Goal: Communication & Community: Connect with others

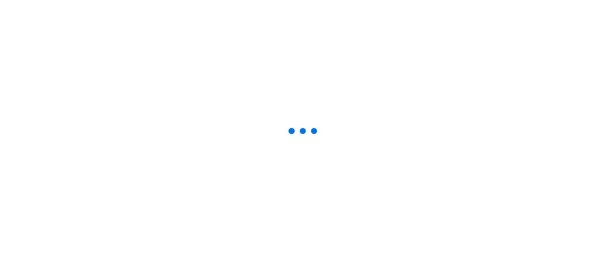
click at [290, 130] on div at bounding box center [291, 130] width 3 height 3
click at [289, 130] on div at bounding box center [303, 131] width 37 height 37
click at [291, 131] on div at bounding box center [291, 131] width 0 height 0
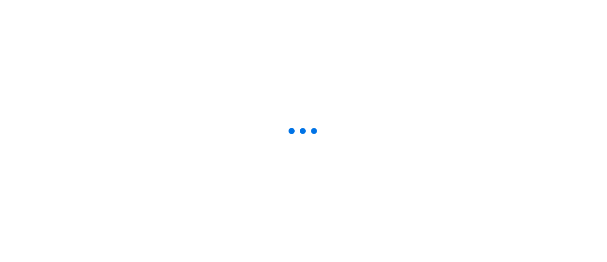
click at [289, 130] on div at bounding box center [303, 131] width 37 height 37
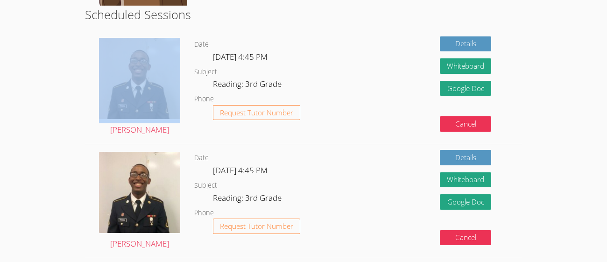
scroll to position [241, 0]
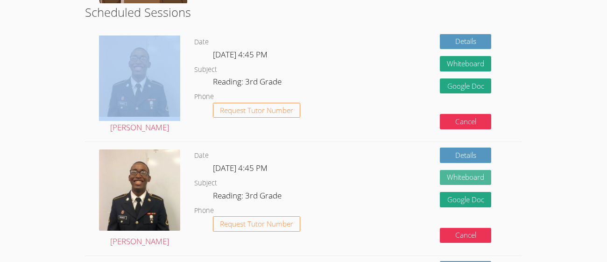
click at [469, 183] on button "Whiteboard" at bounding box center [465, 177] width 51 height 15
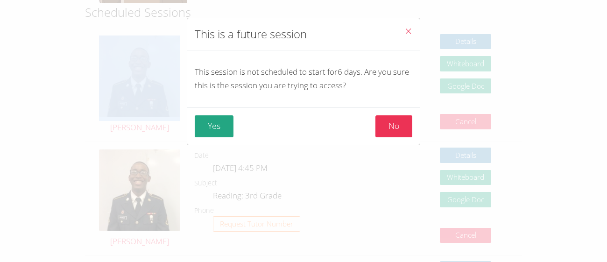
click at [411, 28] on icon "Close" at bounding box center [408, 31] width 8 height 8
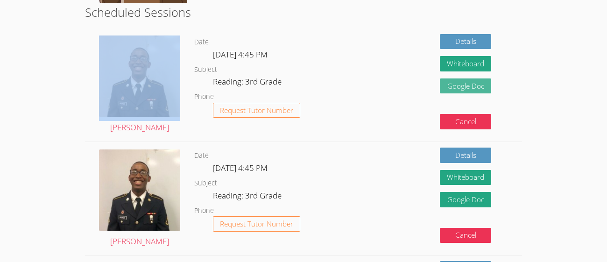
click at [458, 81] on link "Google Doc" at bounding box center [465, 85] width 51 height 15
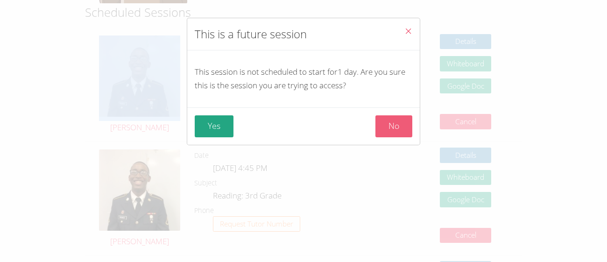
click at [409, 128] on button "No" at bounding box center [393, 126] width 37 height 22
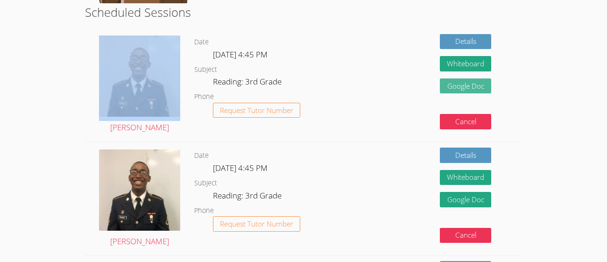
click at [463, 85] on link "Google Doc" at bounding box center [465, 85] width 51 height 15
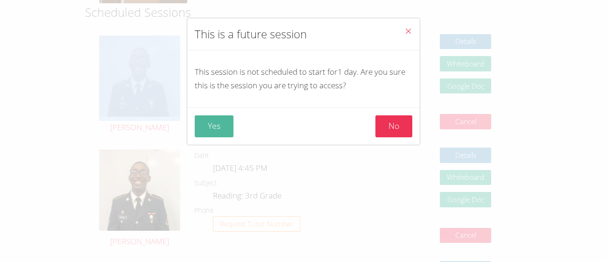
click at [208, 126] on button "Yes" at bounding box center [214, 126] width 39 height 22
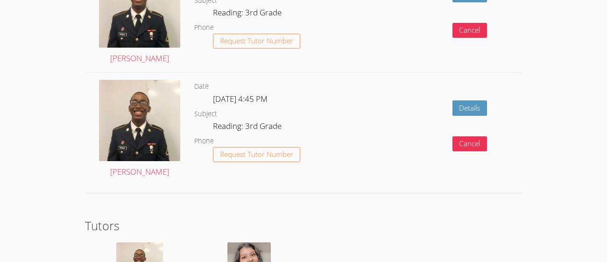
scroll to position [1306, 0]
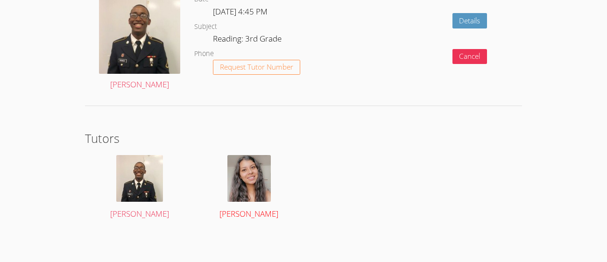
click at [256, 177] on img at bounding box center [248, 178] width 43 height 47
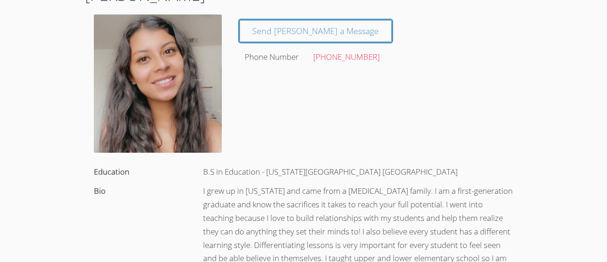
scroll to position [29, 0]
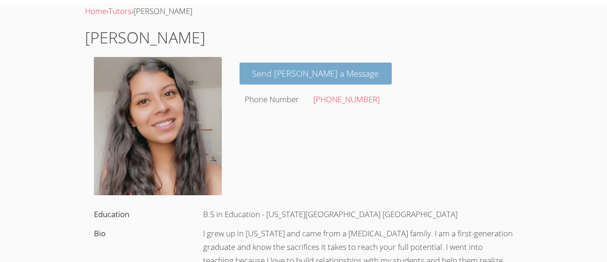
click at [323, 83] on link "Send [PERSON_NAME] a Message" at bounding box center [316, 74] width 153 height 22
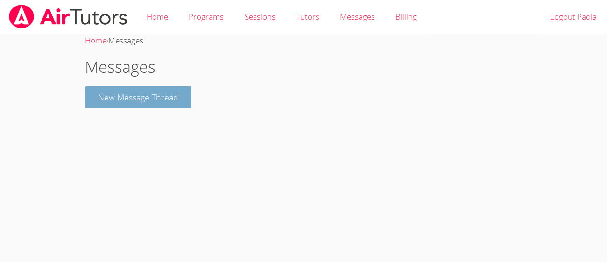
click at [189, 102] on button "New Message Thread" at bounding box center [138, 97] width 106 height 22
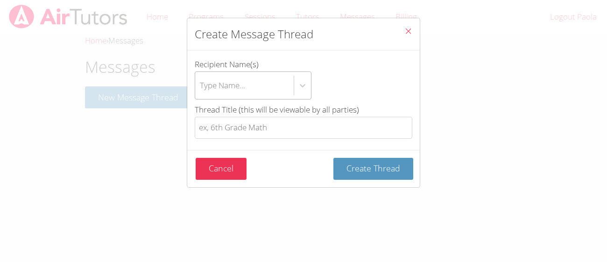
click at [231, 87] on div "Type Name..." at bounding box center [222, 85] width 45 height 14
click at [201, 87] on input "Recipient Name(s) Type Name..." at bounding box center [200, 85] width 1 height 21
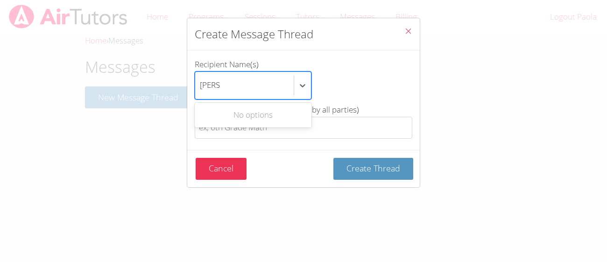
type input "[PERSON_NAME]"
click at [319, 213] on div "Create Message Thread Recipient Name(s) Use Up and Down to choose options, pres…" at bounding box center [303, 131] width 607 height 262
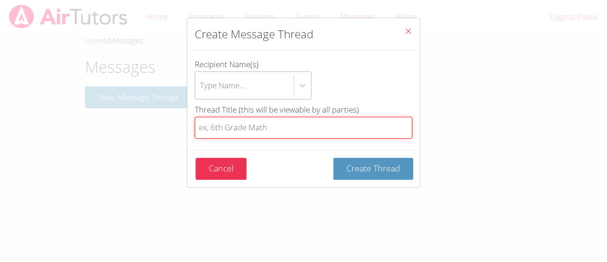
click at [285, 121] on input "Thread Title (this will be viewable by all parties)" at bounding box center [304, 128] width 218 height 22
type input "i"
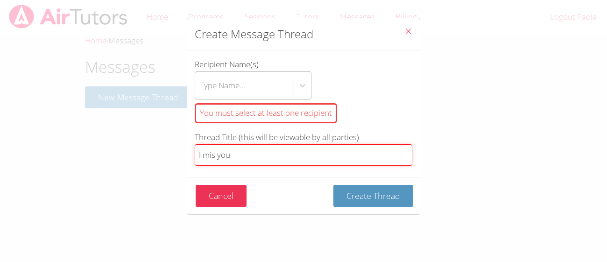
click at [206, 159] on input "I mis you" at bounding box center [304, 155] width 218 height 22
click at [222, 153] on input "I mis you" at bounding box center [304, 155] width 218 height 22
click at [212, 153] on input "I mis you" at bounding box center [304, 155] width 218 height 22
click at [208, 155] on input "I mis you" at bounding box center [304, 155] width 218 height 22
click at [211, 154] on input "I mis you" at bounding box center [304, 155] width 218 height 22
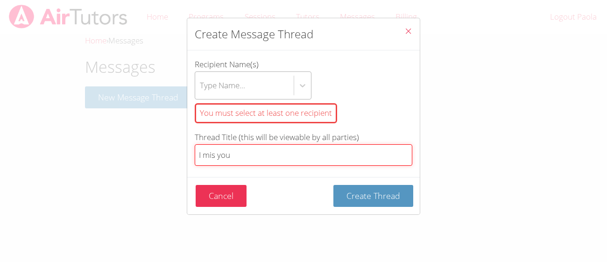
click at [214, 157] on input "I mis you" at bounding box center [304, 155] width 218 height 22
type input "I miss you"
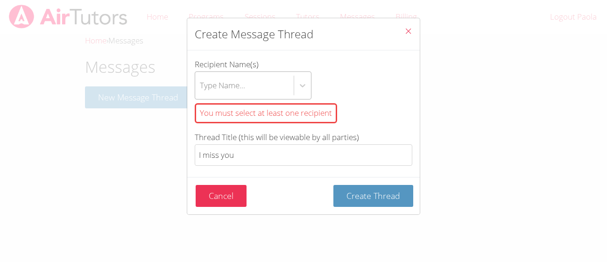
click at [252, 86] on div "Type Name..." at bounding box center [244, 85] width 99 height 27
click at [201, 86] on input "Recipient Name(s) Type Name... You must select at least one recipient" at bounding box center [200, 85] width 1 height 21
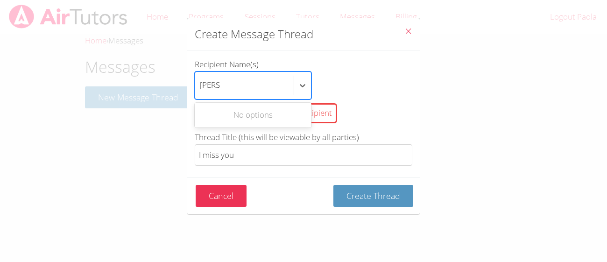
type input "[PERSON_NAME]"
click at [144, 147] on div "Create Message Thread Recipient Name(s) Use Up and Down to choose options, pres…" at bounding box center [303, 131] width 607 height 262
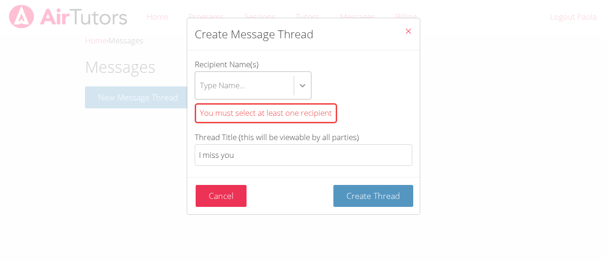
click at [303, 89] on icon "btn solid blue btn-info" at bounding box center [302, 85] width 9 height 9
click at [201, 89] on input "Recipient Name(s) Type Name... You must select at least one recipient" at bounding box center [200, 85] width 1 height 21
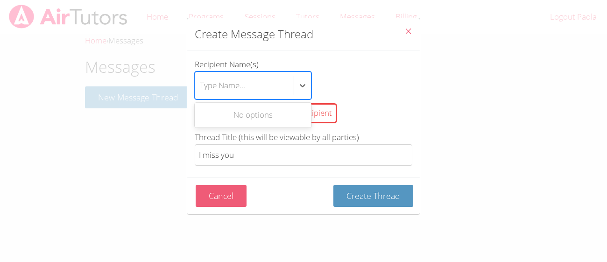
click at [230, 202] on button "Cancel" at bounding box center [221, 196] width 51 height 22
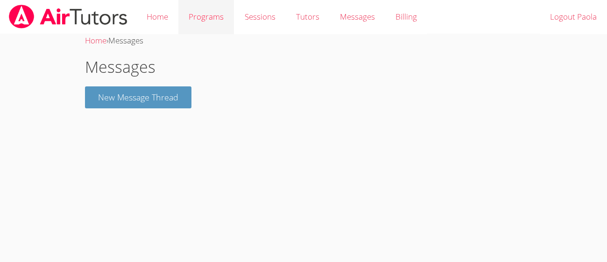
click at [197, 16] on link "Programs" at bounding box center [206, 17] width 56 height 34
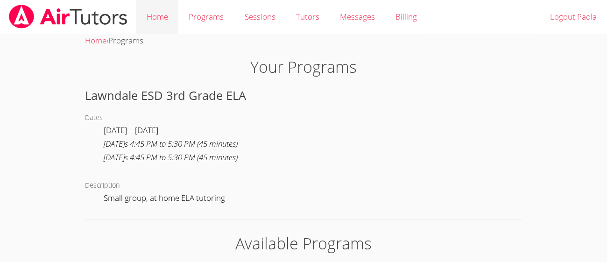
click at [167, 15] on link "Home" at bounding box center [157, 17] width 42 height 34
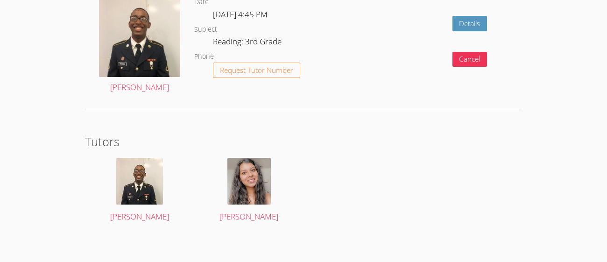
scroll to position [1275, 0]
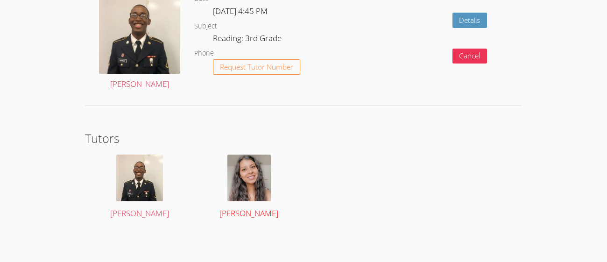
click at [231, 200] on link "[PERSON_NAME]" at bounding box center [249, 188] width 92 height 66
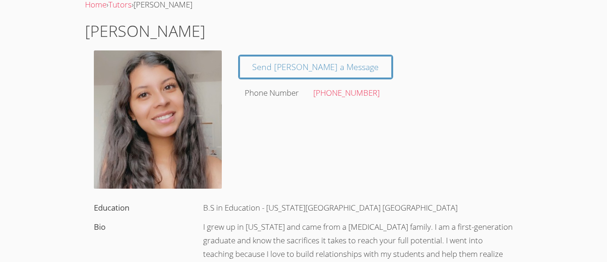
scroll to position [35, 0]
click at [163, 128] on img at bounding box center [158, 120] width 128 height 138
